Goal: Book appointment/travel/reservation

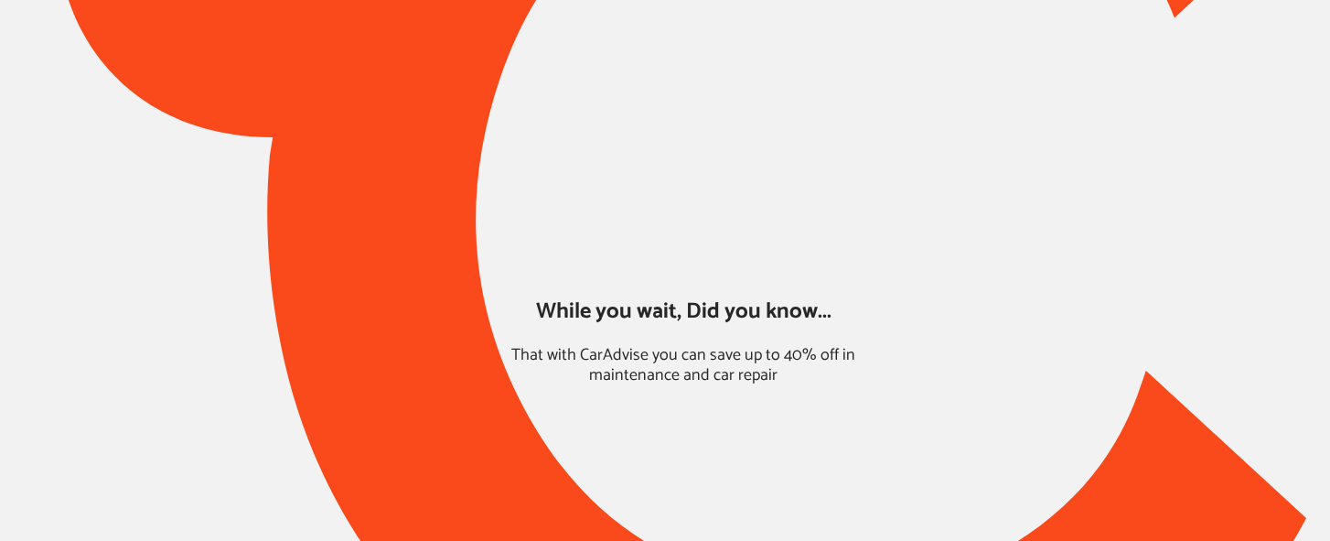
type input "*****"
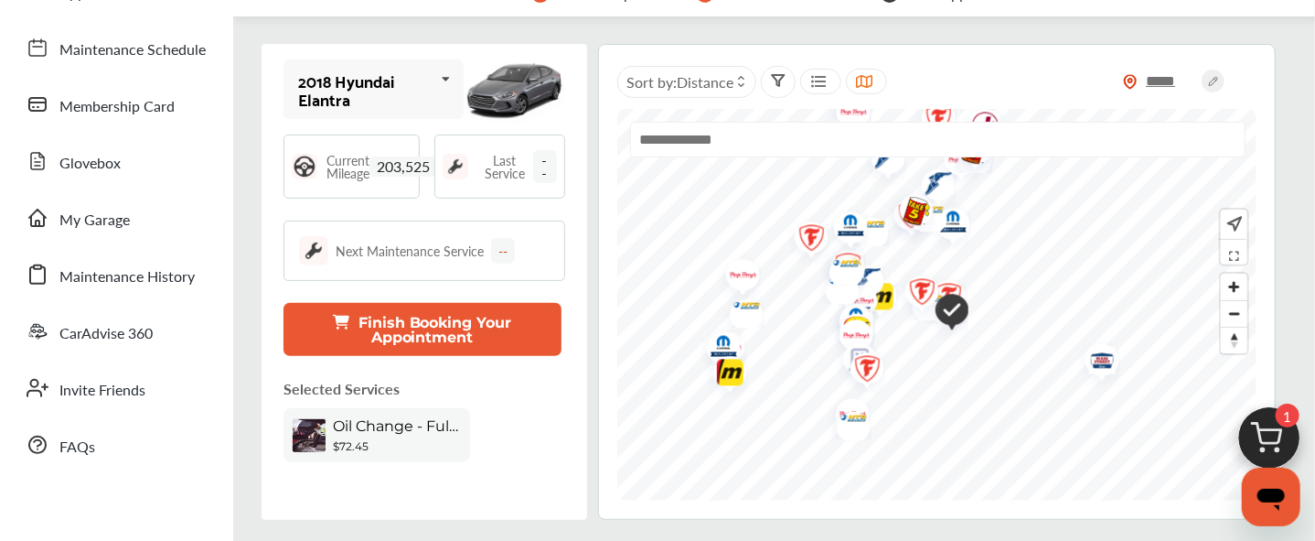
scroll to position [267, 0]
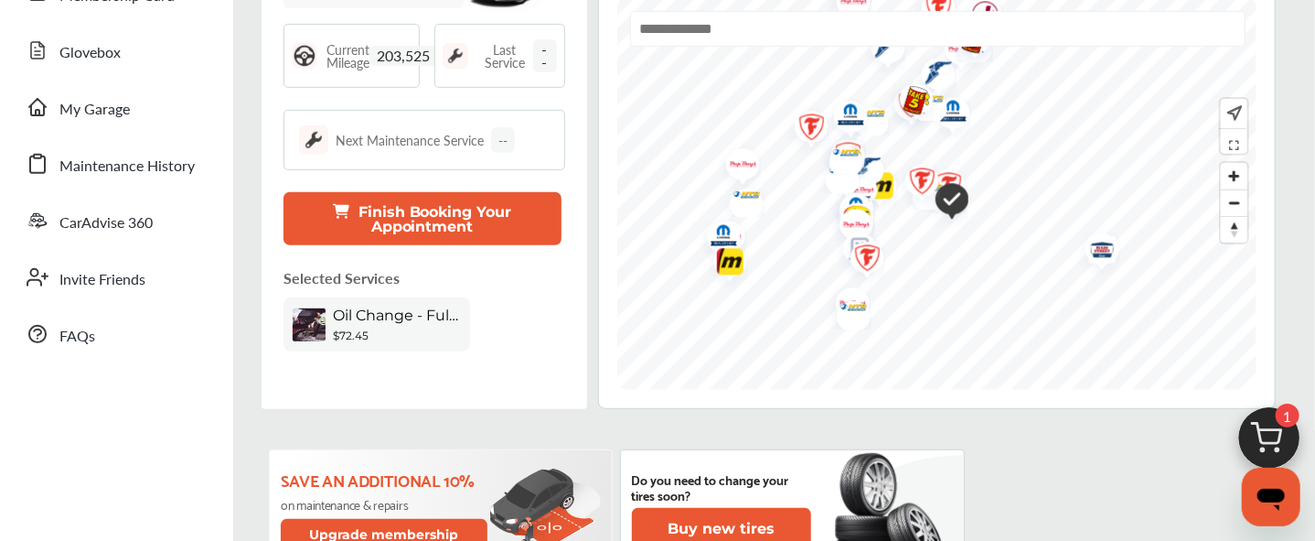
click at [399, 212] on button "Finish Booking Your Appointment" at bounding box center [423, 218] width 278 height 53
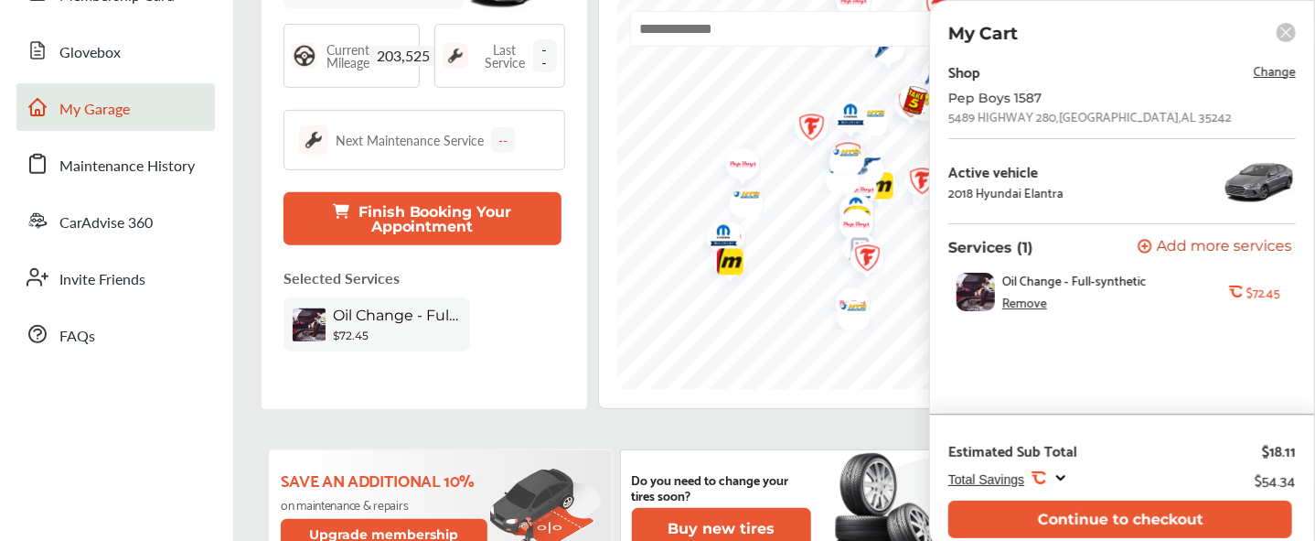
click at [77, 111] on span "My Garage" at bounding box center [94, 110] width 70 height 24
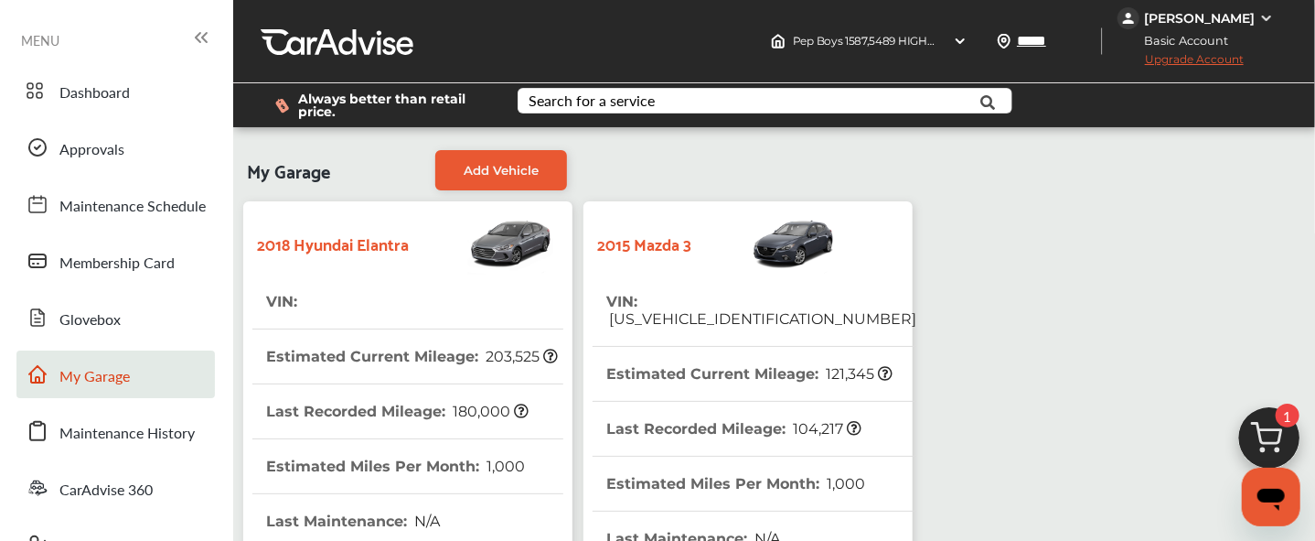
scroll to position [622, 0]
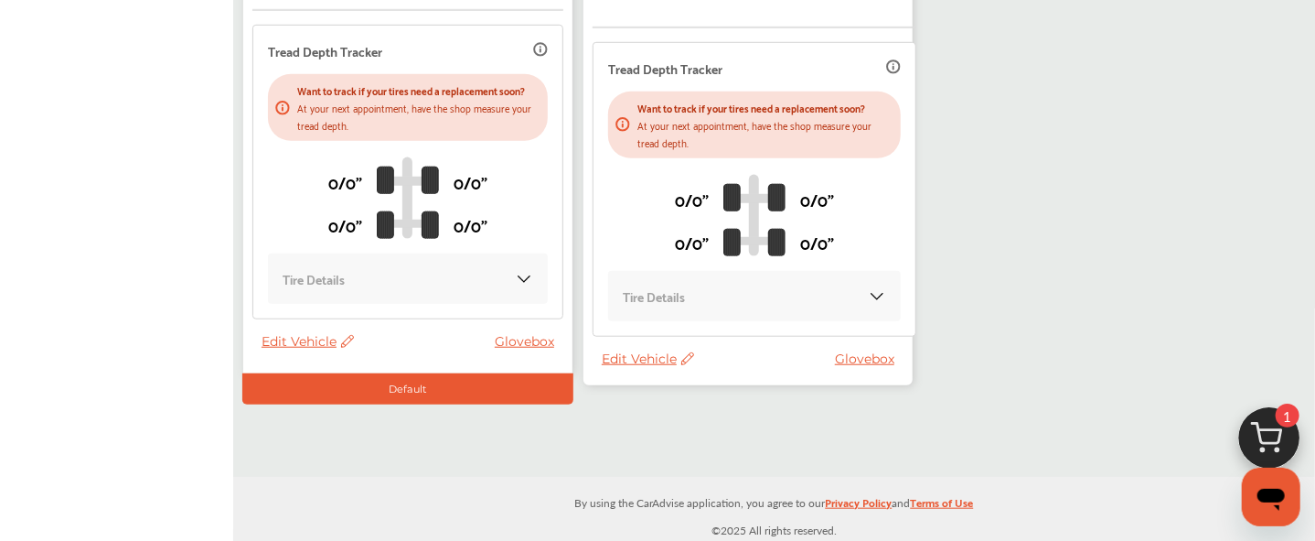
click at [638, 359] on span "Edit Vehicle" at bounding box center [648, 358] width 92 height 16
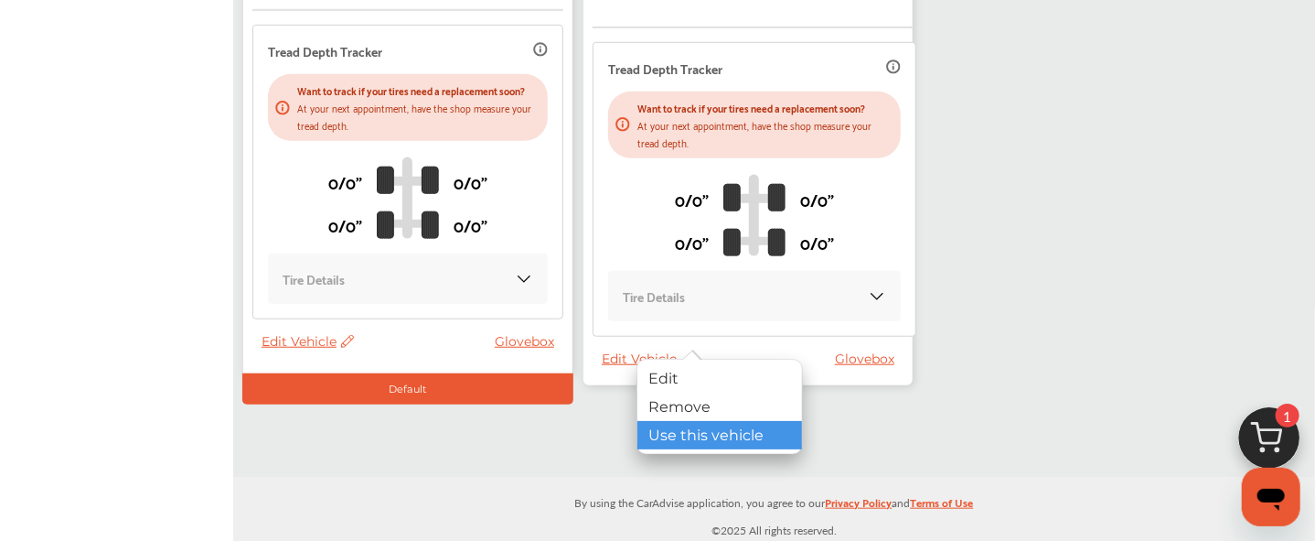
click at [680, 434] on div "Use this vehicle" at bounding box center [720, 435] width 165 height 28
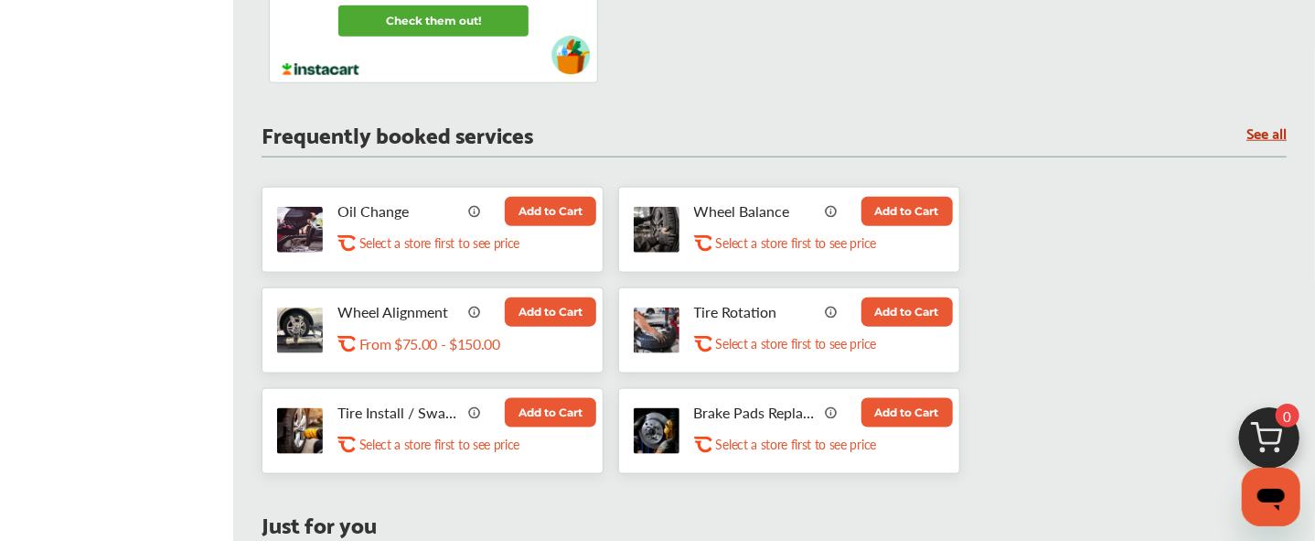
scroll to position [882, 0]
click at [542, 209] on button "Add to Cart" at bounding box center [550, 211] width 91 height 29
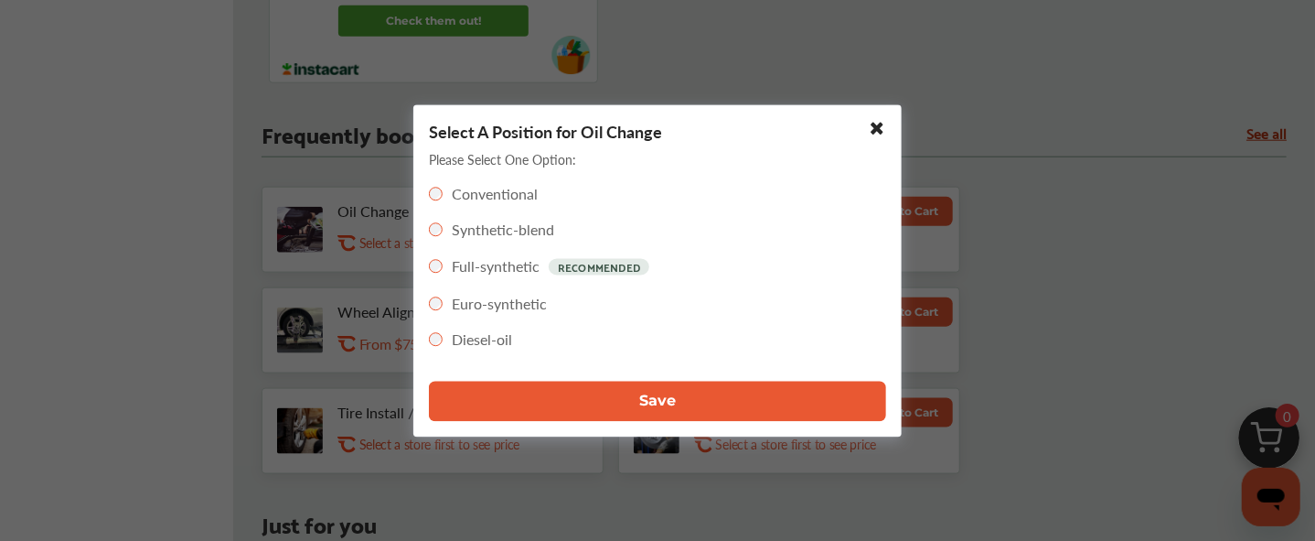
click at [579, 402] on button "Save" at bounding box center [657, 401] width 457 height 40
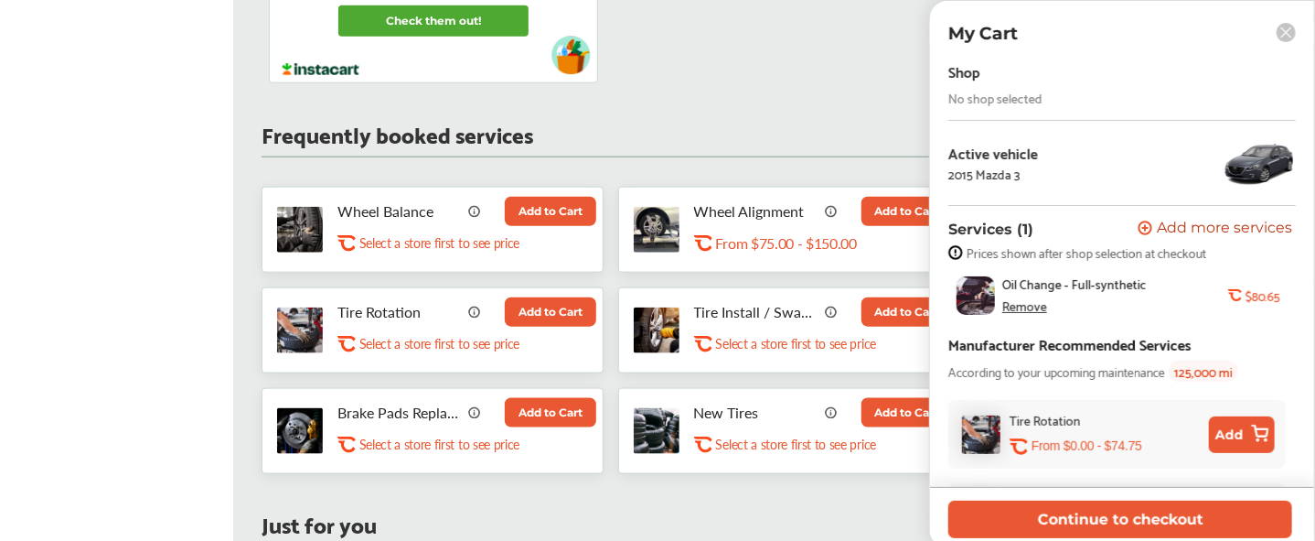
click at [43, 69] on ul "Dashboard Approvals Maintenance Schedule Membership Card Glovebox My Garage Mai…" at bounding box center [116, 530] width 215 height 2709
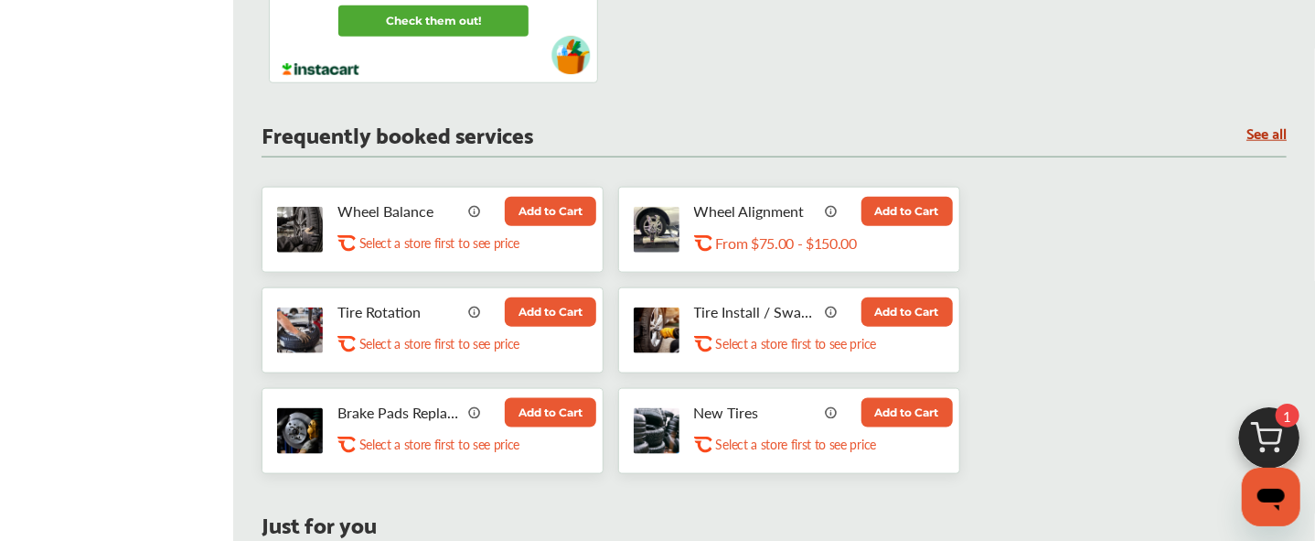
click at [1271, 428] on img at bounding box center [1270, 443] width 88 height 88
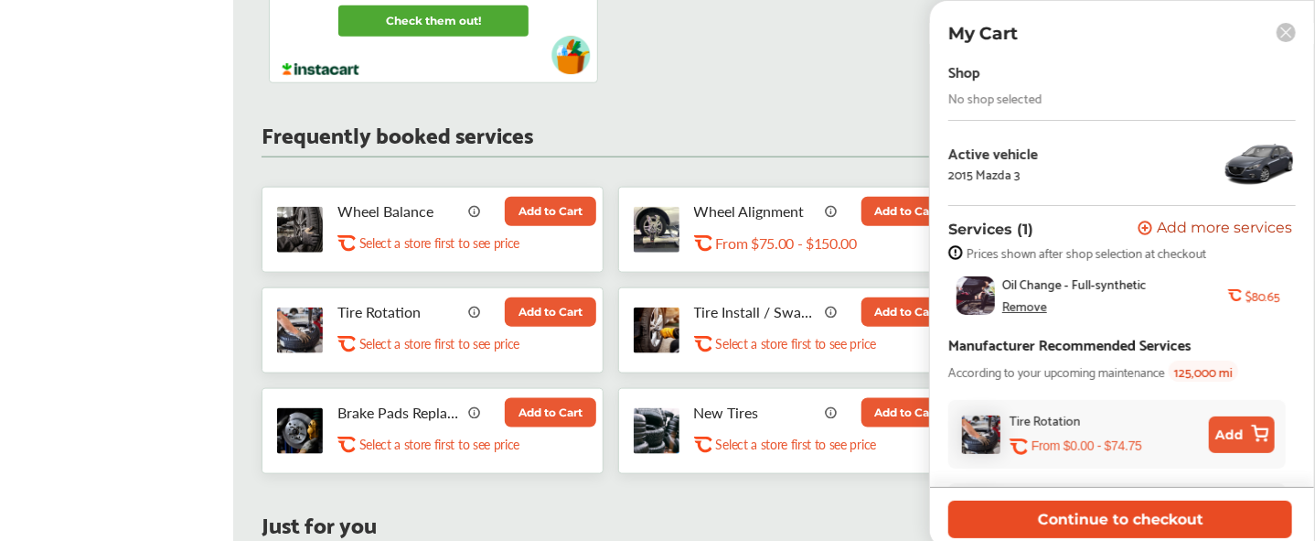
click at [1163, 519] on button "Continue to checkout" at bounding box center [1121, 519] width 344 height 38
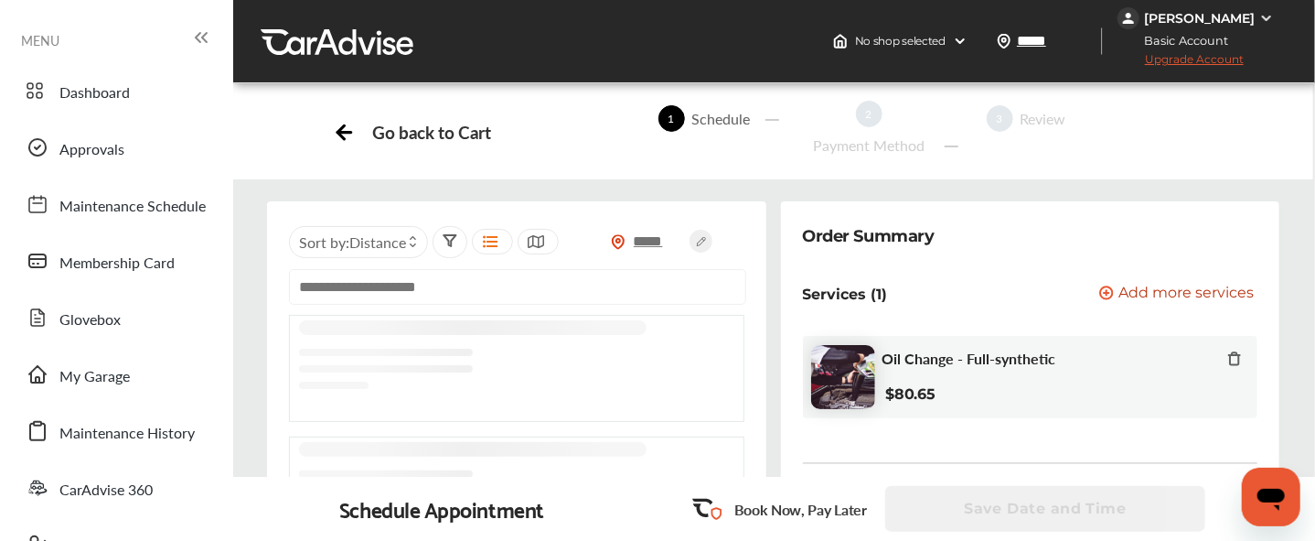
click at [404, 305] on input "text" at bounding box center [517, 287] width 457 height 36
paste input "**********"
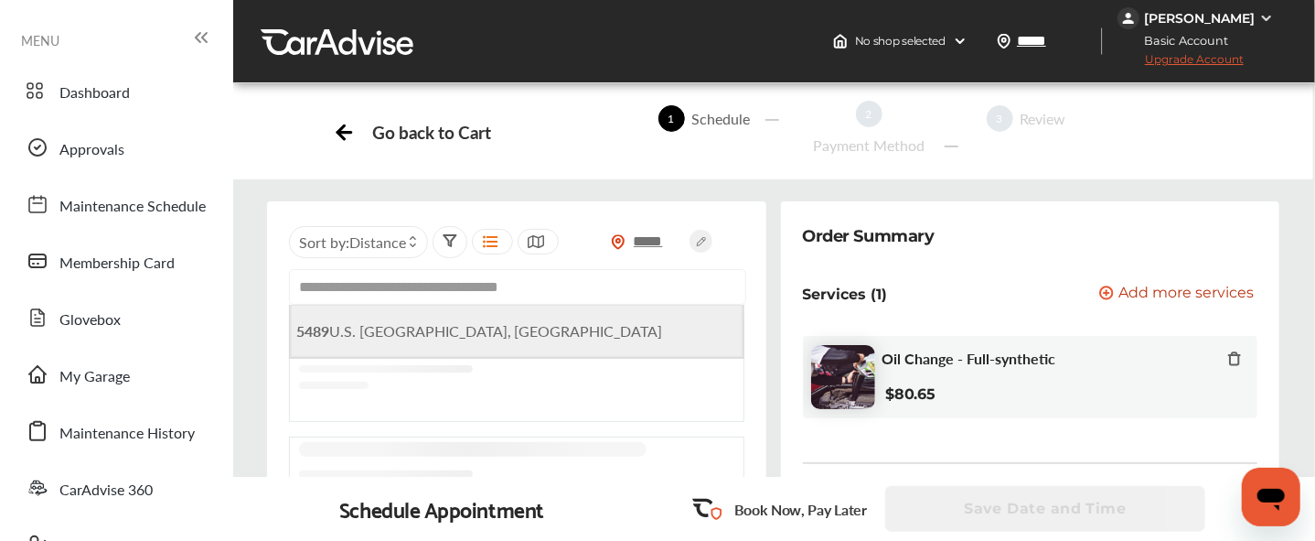
click at [466, 341] on span "[STREET_ADDRESS]" at bounding box center [479, 330] width 367 height 21
type input "**********"
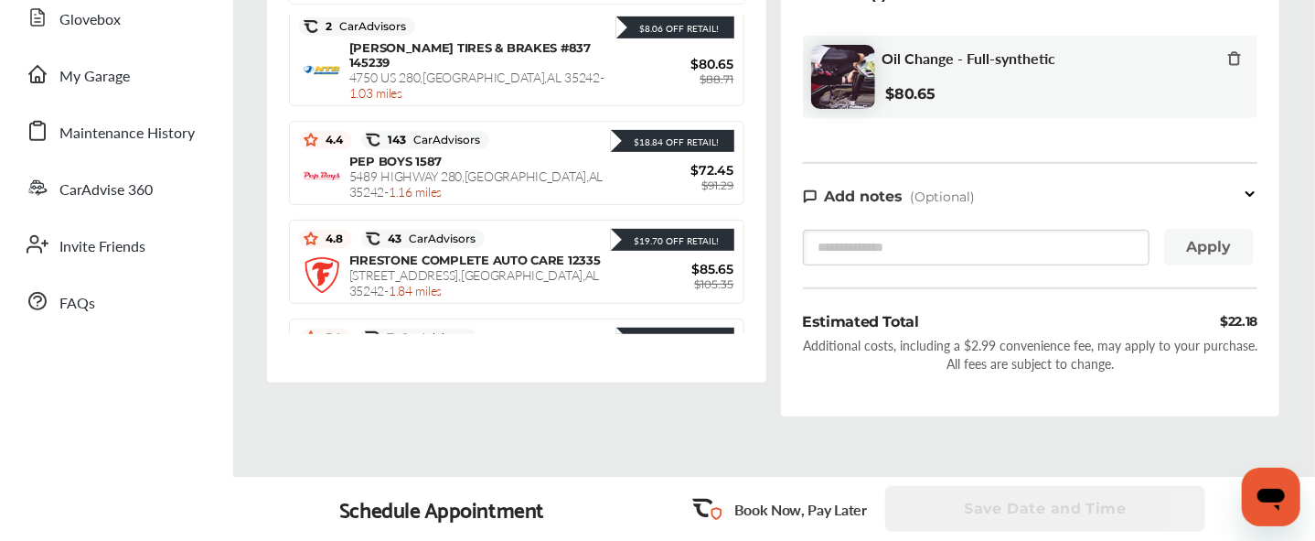
scroll to position [229, 0]
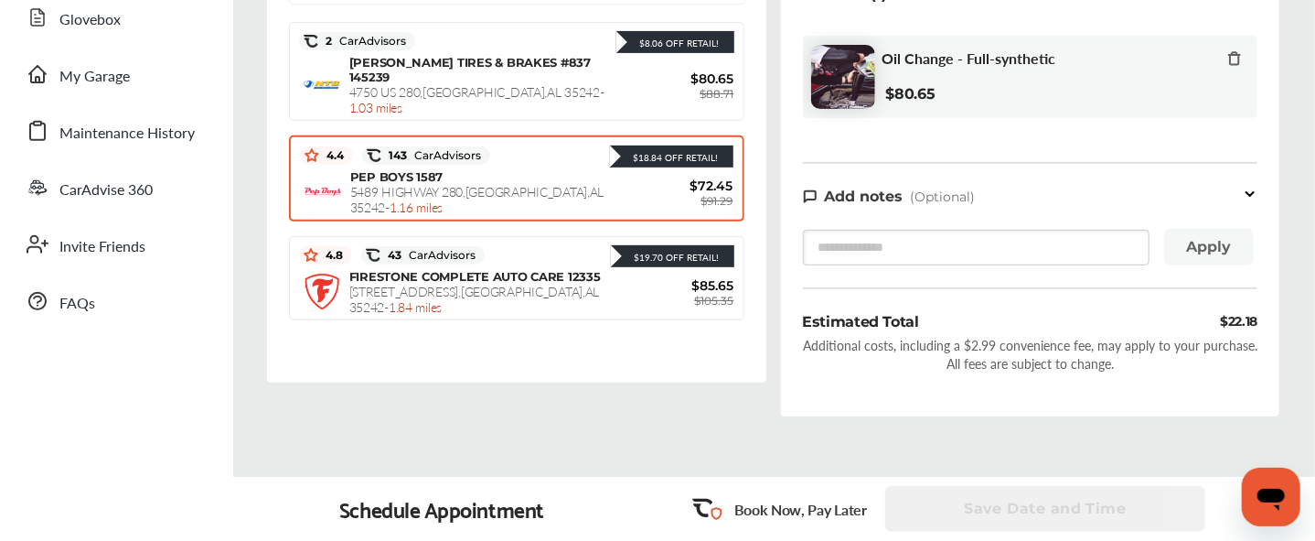
click at [517, 216] on span "[STREET_ADDRESS] - 1.16 miles" at bounding box center [477, 199] width 254 height 34
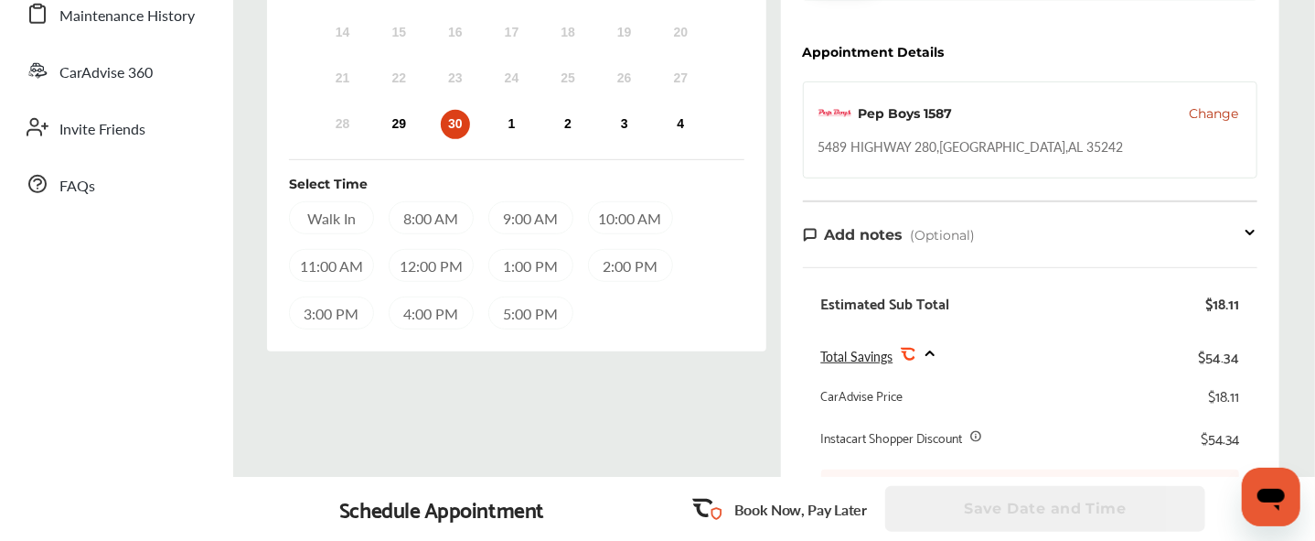
scroll to position [403, 0]
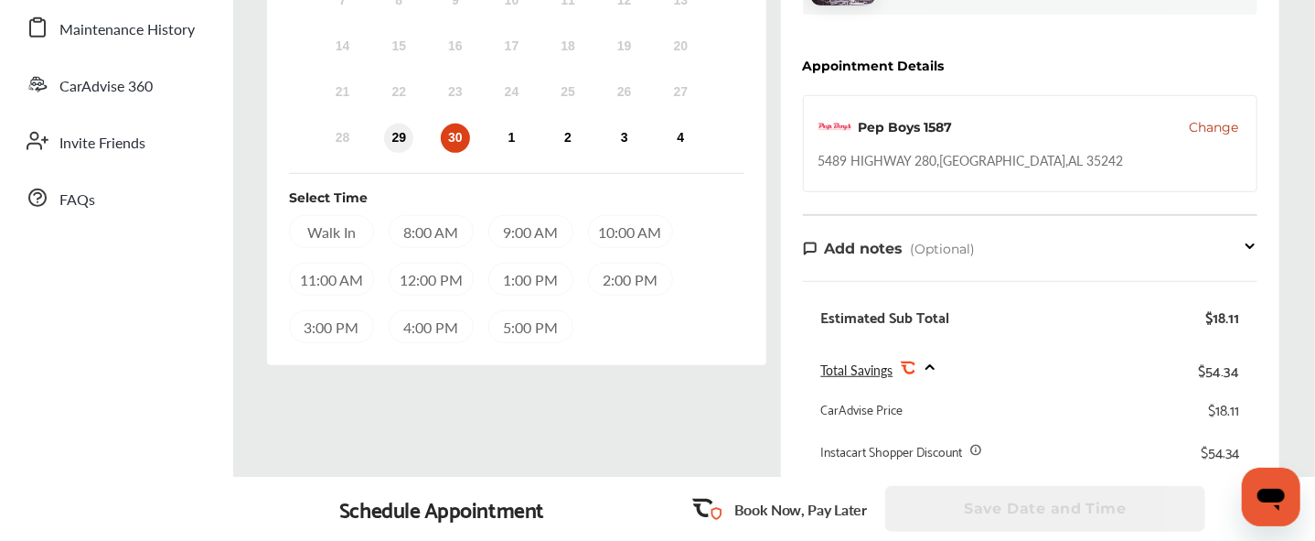
click at [413, 123] on div "29" at bounding box center [398, 137] width 29 height 29
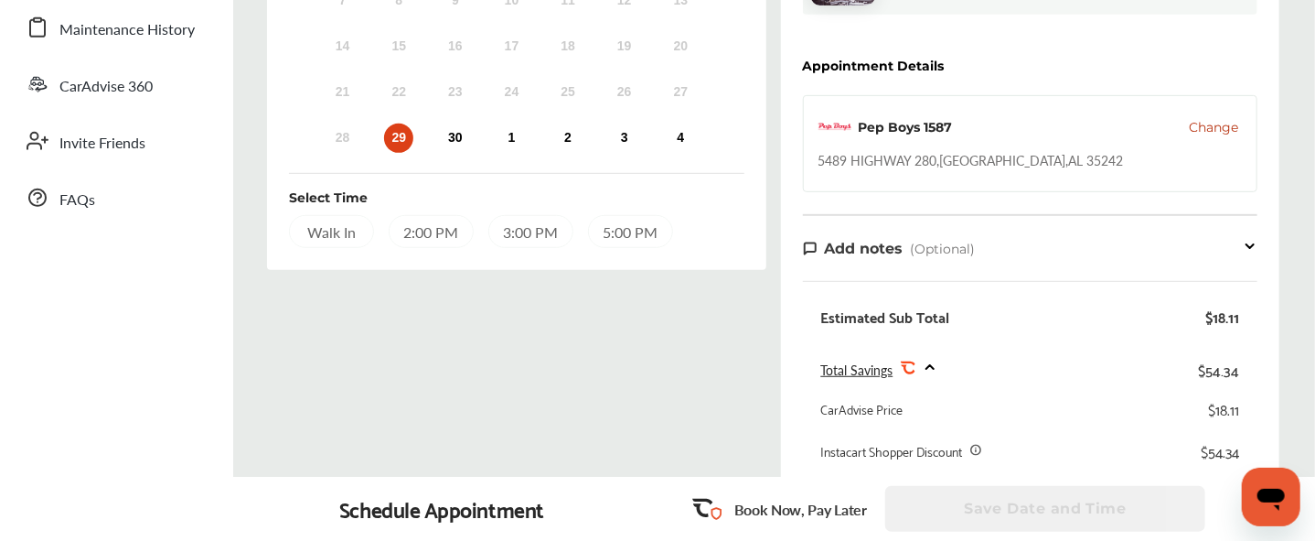
click at [474, 238] on div "2:00 PM" at bounding box center [431, 231] width 85 height 33
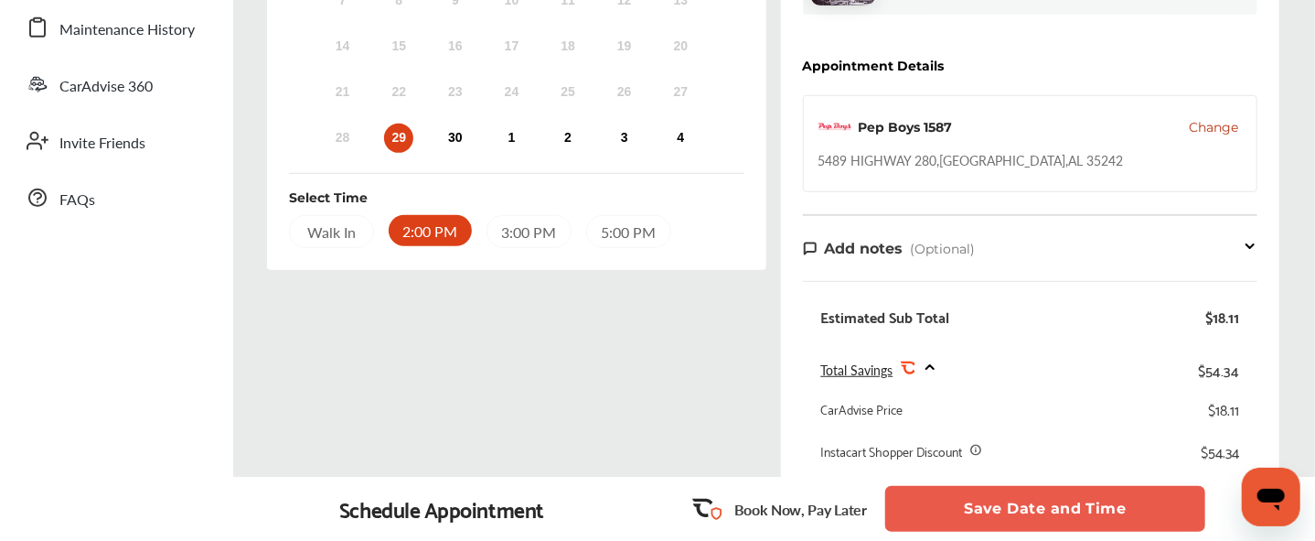
click at [1007, 504] on button "Save Date and Time" at bounding box center [1045, 509] width 320 height 46
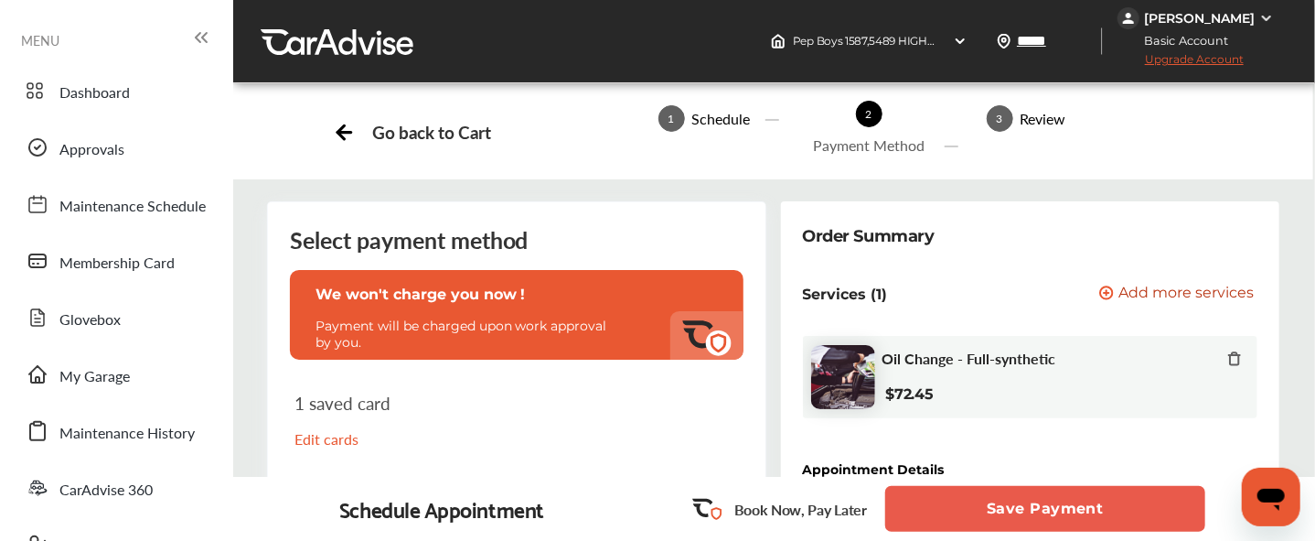
click at [995, 504] on button "Save Payment" at bounding box center [1045, 509] width 320 height 46
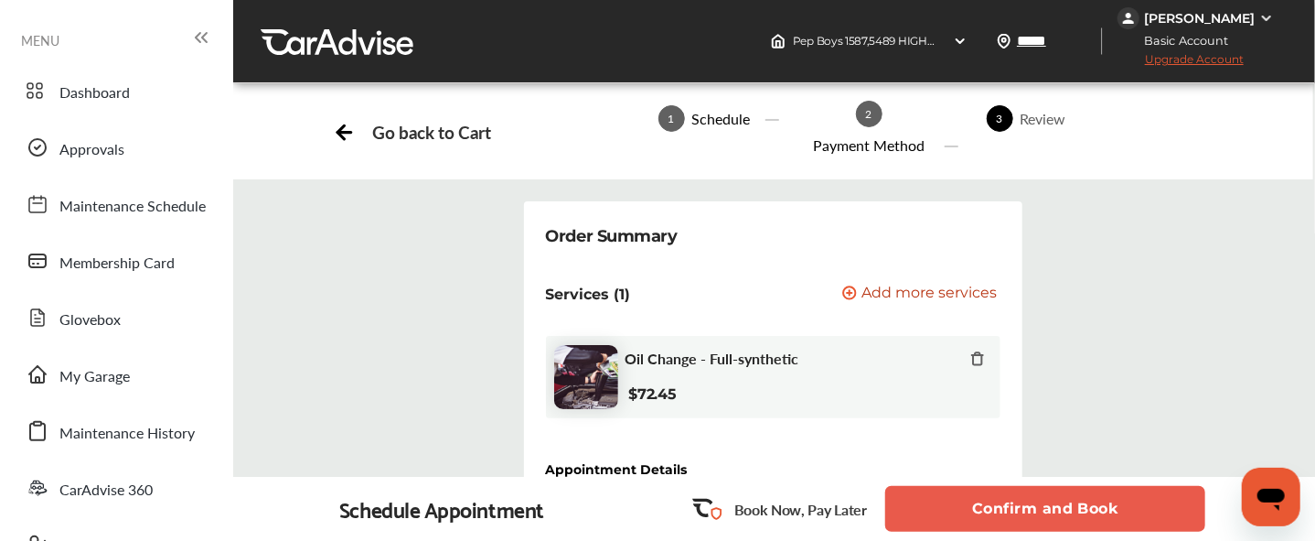
click at [995, 504] on button "Confirm and Book" at bounding box center [1045, 509] width 320 height 46
